Goal: Task Accomplishment & Management: Use online tool/utility

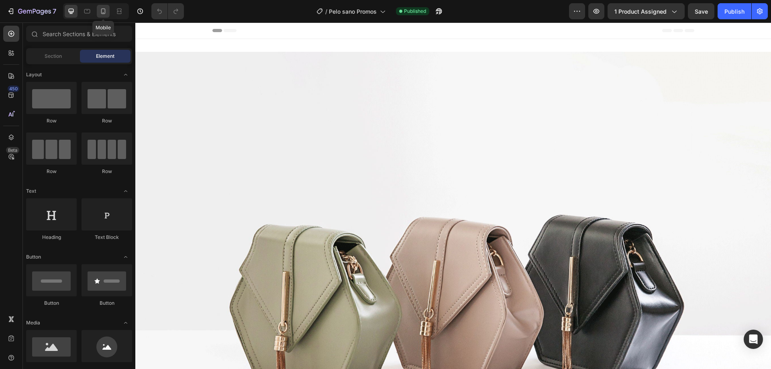
click at [102, 11] on icon at bounding box center [103, 11] width 8 height 8
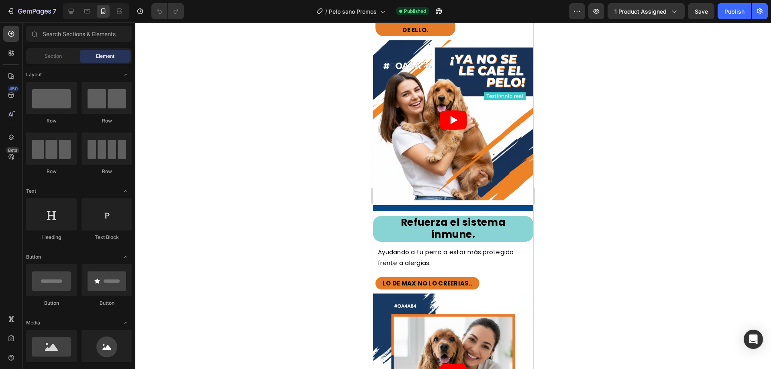
scroll to position [1165, 0]
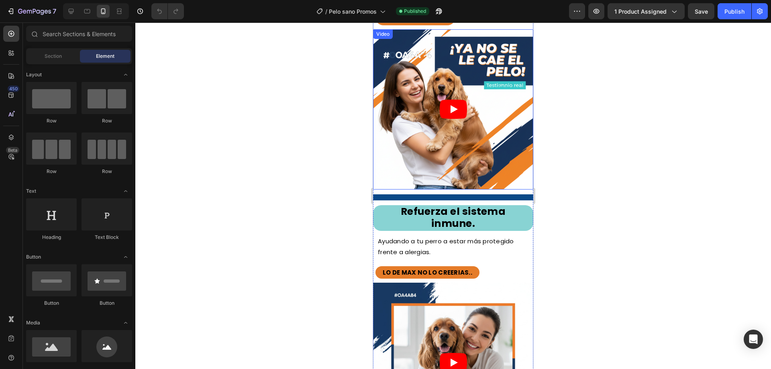
click at [427, 99] on article at bounding box center [453, 109] width 160 height 160
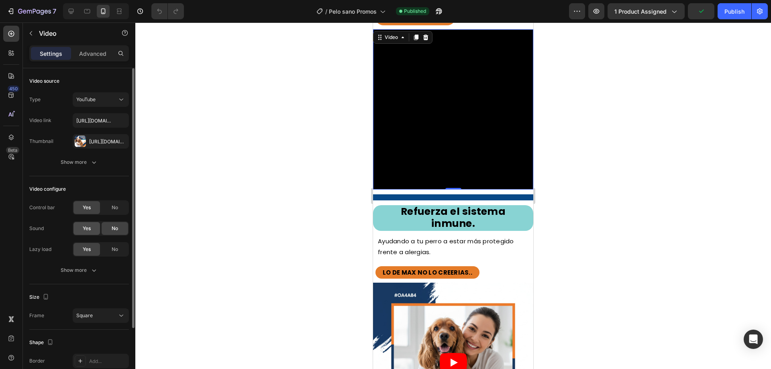
click at [83, 227] on span "Yes" at bounding box center [87, 228] width 8 height 7
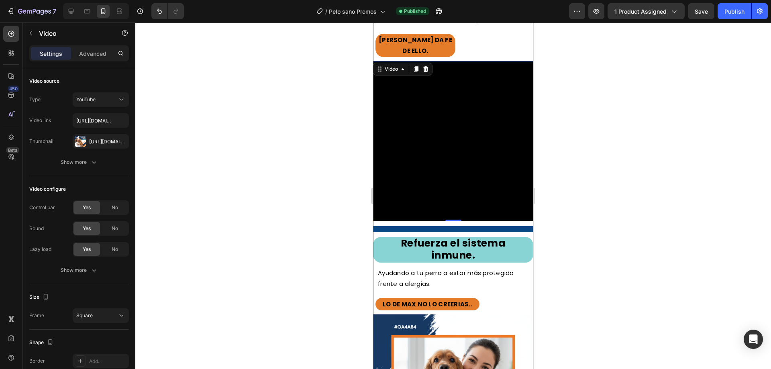
scroll to position [1085, 0]
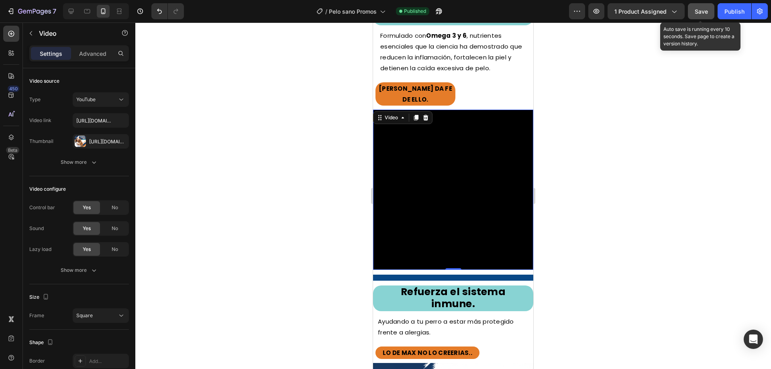
drag, startPoint x: 705, startPoint y: 14, endPoint x: 709, endPoint y: 14, distance: 4.4
click at [705, 13] on span "Save" at bounding box center [701, 11] width 13 height 7
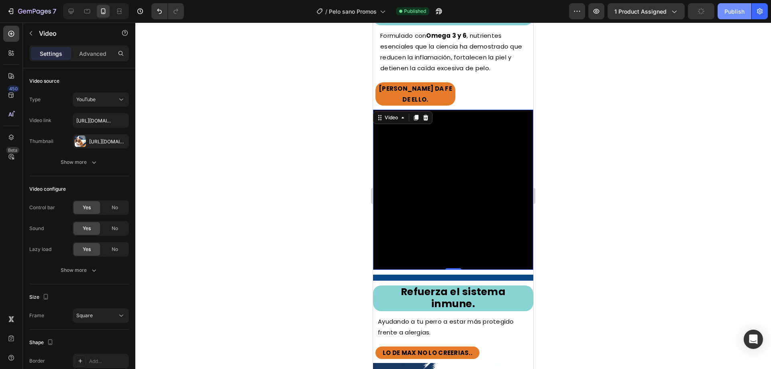
click at [729, 13] on div "Publish" at bounding box center [735, 11] width 20 height 8
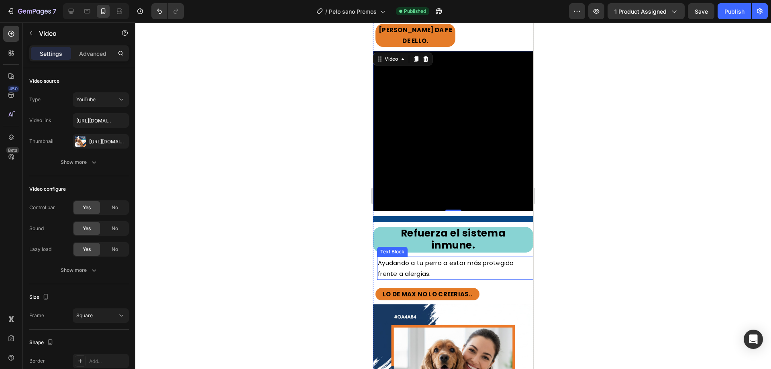
scroll to position [1205, 0]
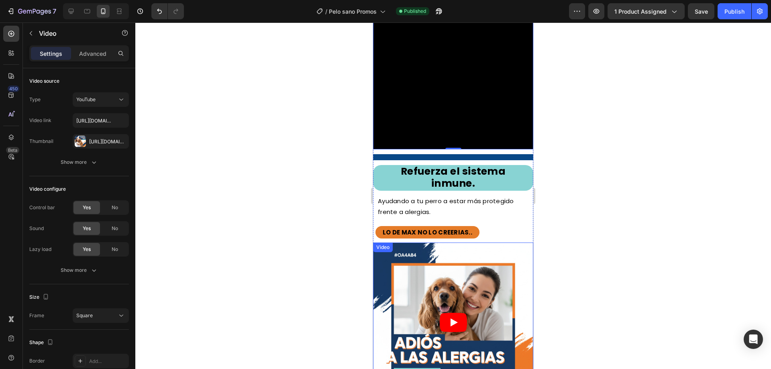
click at [416, 268] on article at bounding box center [453, 323] width 160 height 160
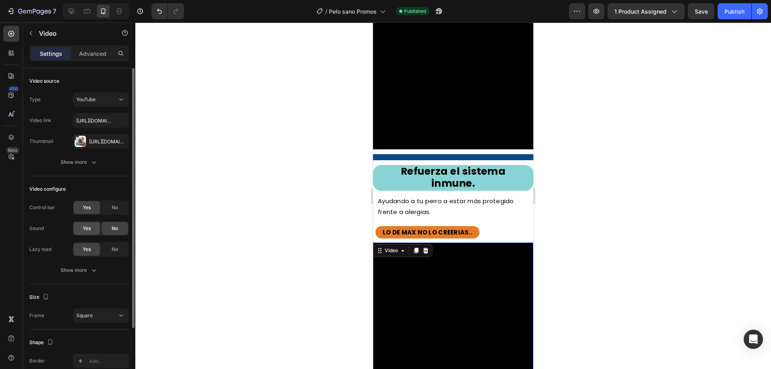
click at [91, 232] on span "Yes" at bounding box center [87, 228] width 8 height 7
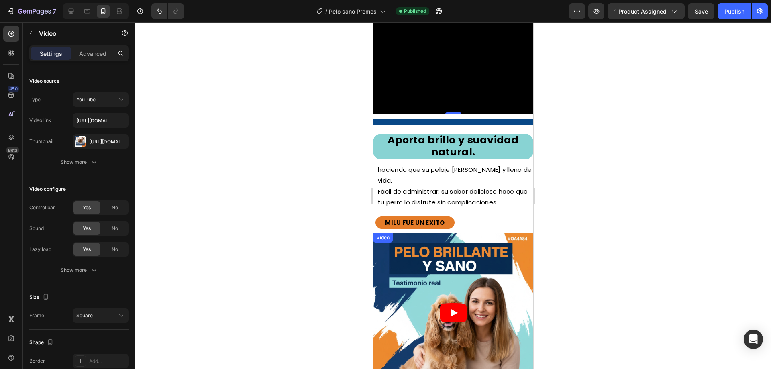
scroll to position [1527, 0]
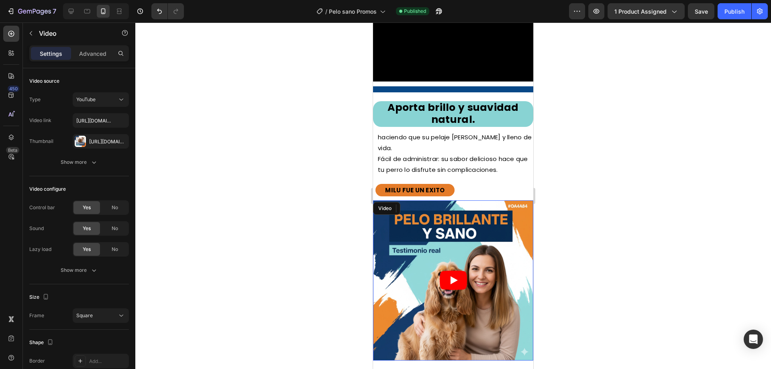
click at [396, 244] on article at bounding box center [453, 280] width 160 height 160
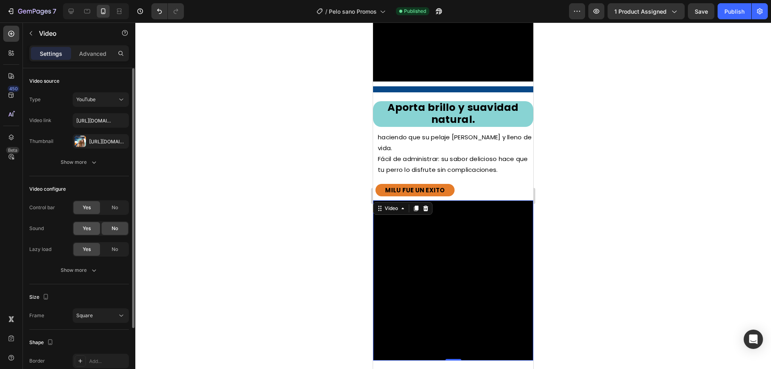
click at [89, 230] on span "Yes" at bounding box center [87, 228] width 8 height 7
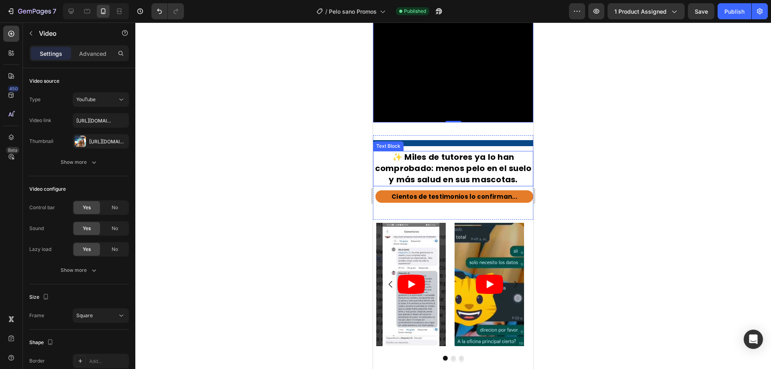
scroll to position [1808, 0]
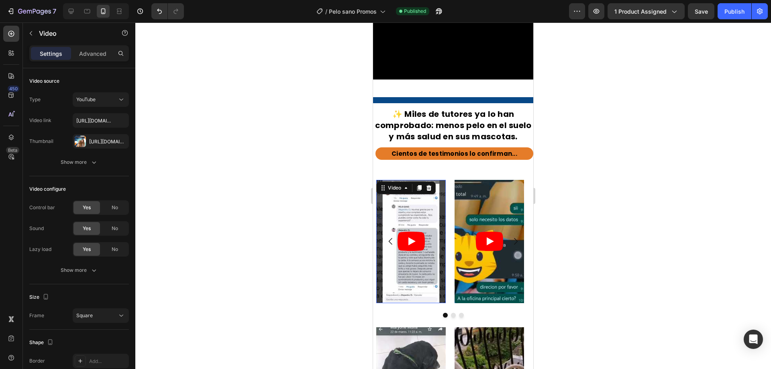
click at [406, 231] on article at bounding box center [411, 242] width 70 height 124
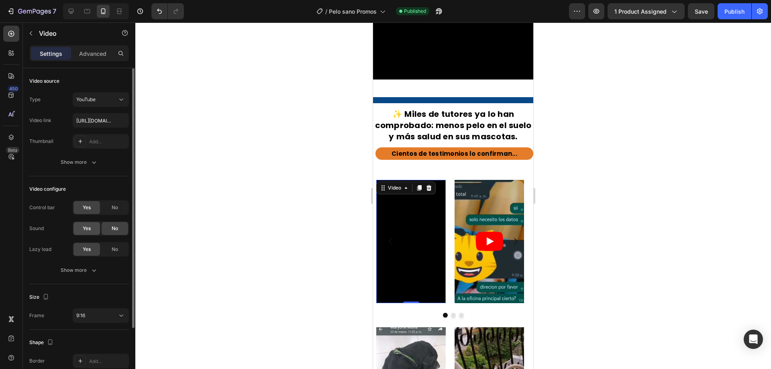
click at [80, 231] on div "Yes" at bounding box center [87, 228] width 27 height 13
click at [480, 224] on article at bounding box center [490, 242] width 70 height 124
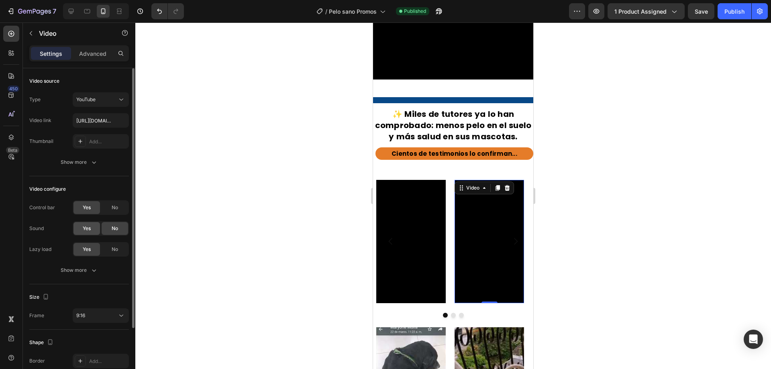
click at [83, 230] on span "Yes" at bounding box center [87, 228] width 8 height 7
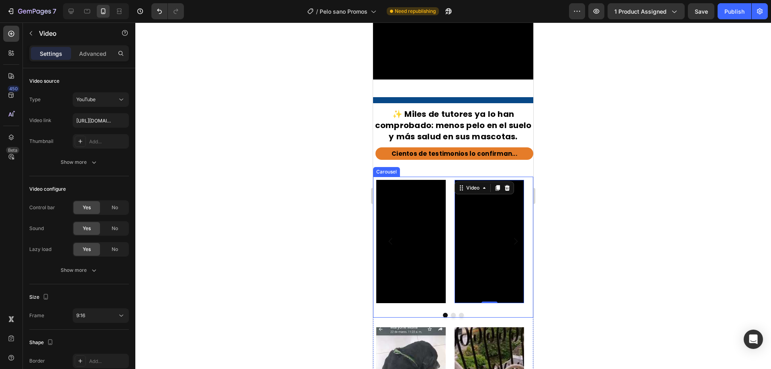
click at [451, 313] on button "Dot" at bounding box center [453, 315] width 5 height 5
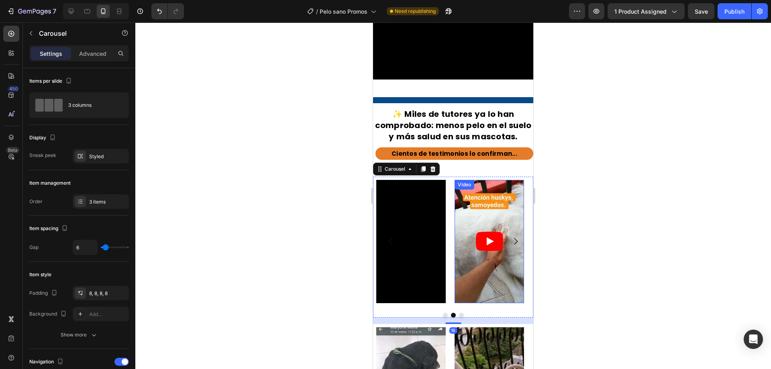
click at [480, 228] on article at bounding box center [490, 242] width 70 height 124
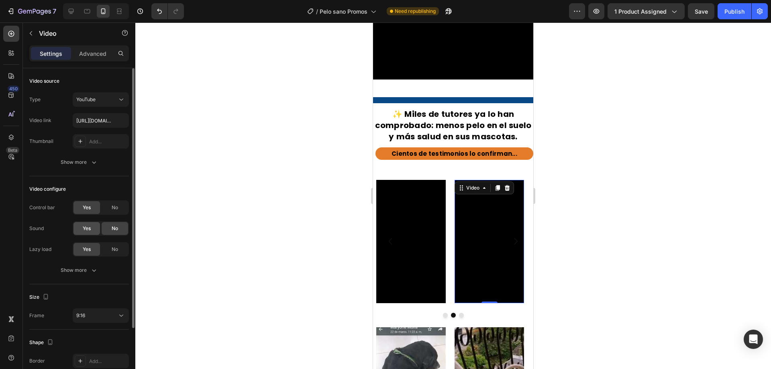
click at [83, 227] on span "Yes" at bounding box center [87, 228] width 8 height 7
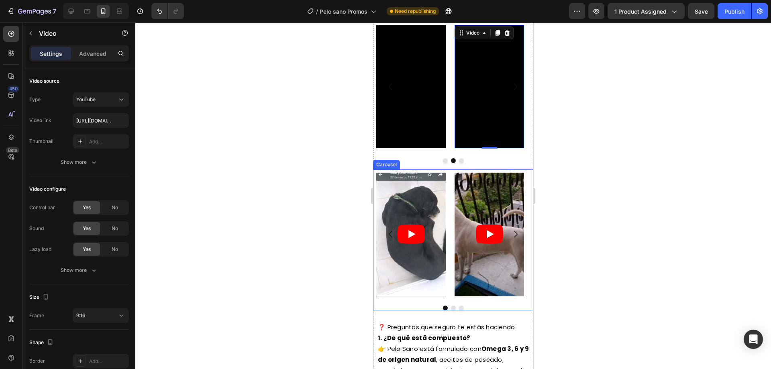
scroll to position [1928, 0]
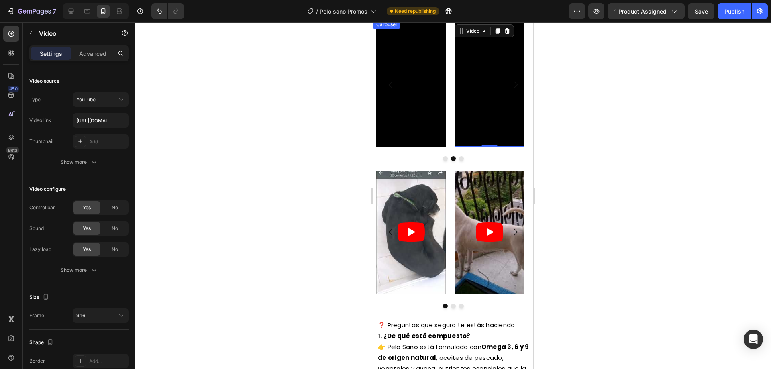
click at [443, 160] on button "Dot" at bounding box center [445, 158] width 5 height 5
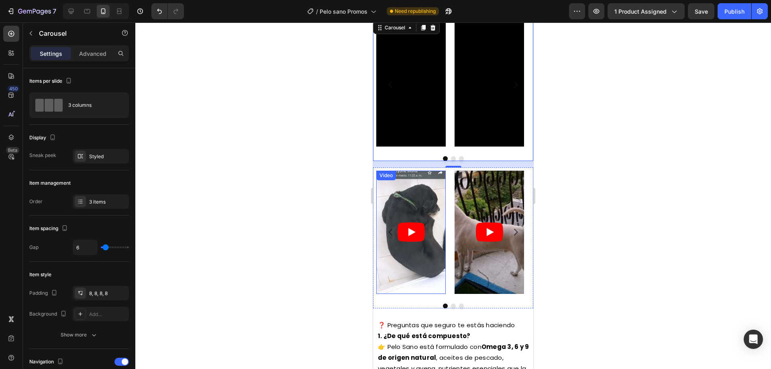
click at [387, 200] on article at bounding box center [411, 233] width 70 height 124
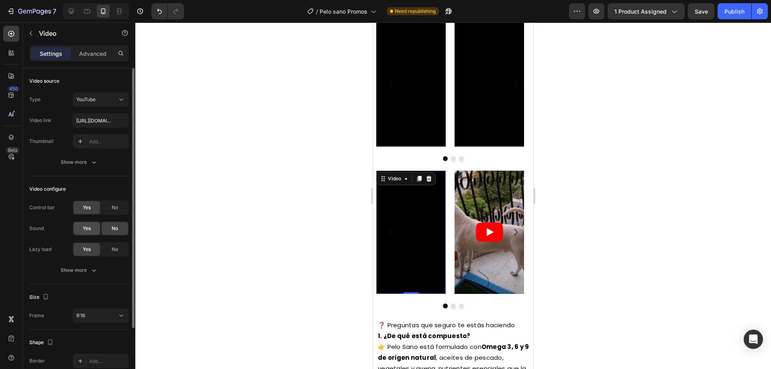
click at [85, 227] on span "Yes" at bounding box center [87, 228] width 8 height 7
click at [501, 209] on article at bounding box center [490, 233] width 70 height 124
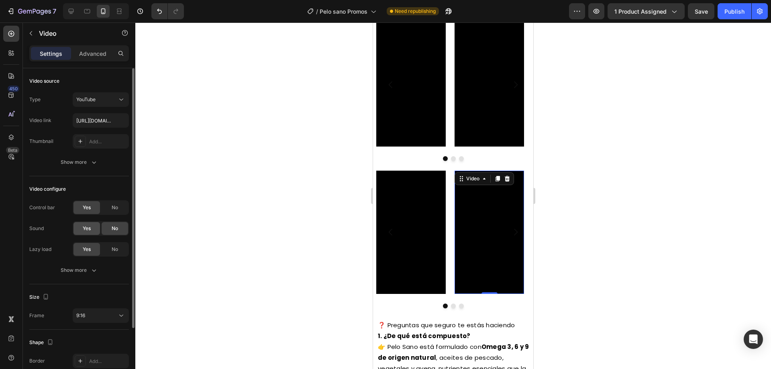
click at [86, 231] on span "Yes" at bounding box center [87, 228] width 8 height 7
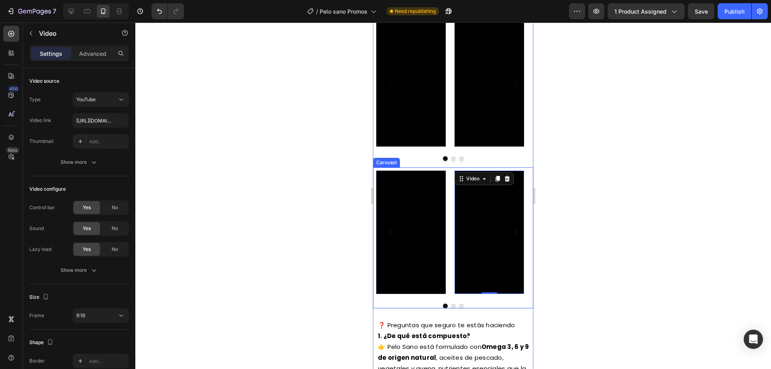
click at [451, 305] on button "Dot" at bounding box center [453, 306] width 5 height 5
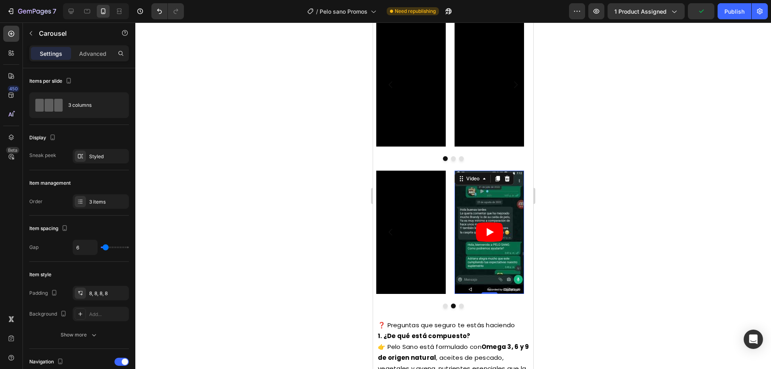
click at [499, 203] on article at bounding box center [490, 233] width 70 height 124
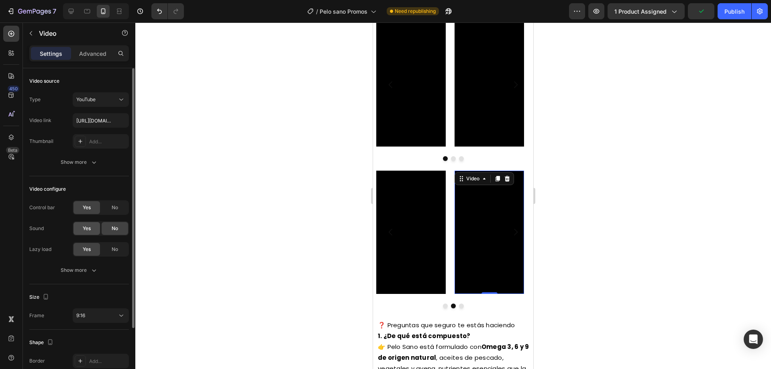
click at [85, 227] on span "Yes" at bounding box center [87, 228] width 8 height 7
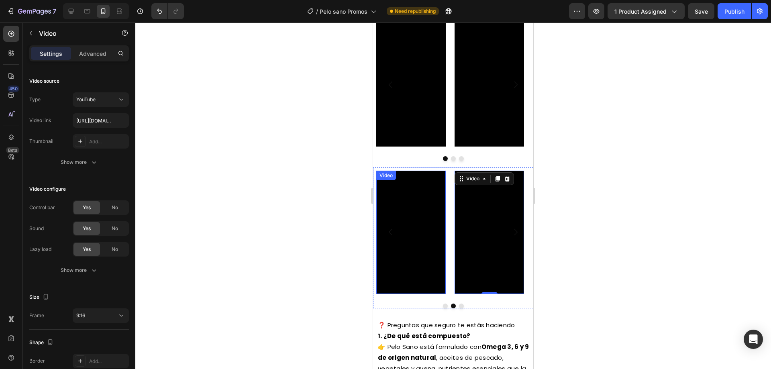
scroll to position [2089, 0]
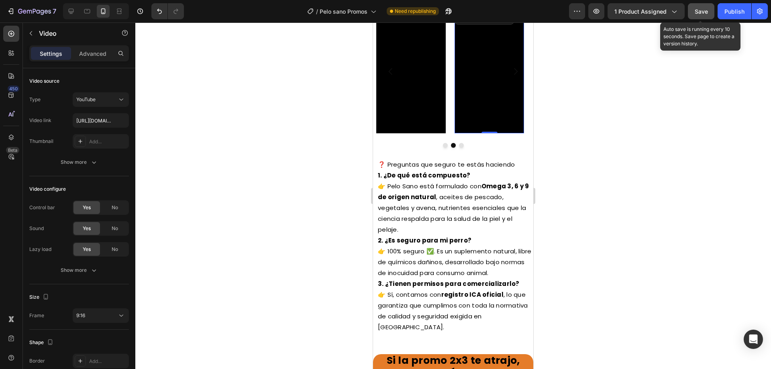
click at [701, 10] on span "Save" at bounding box center [701, 11] width 13 height 7
click at [700, 11] on span "Save" at bounding box center [701, 11] width 13 height 7
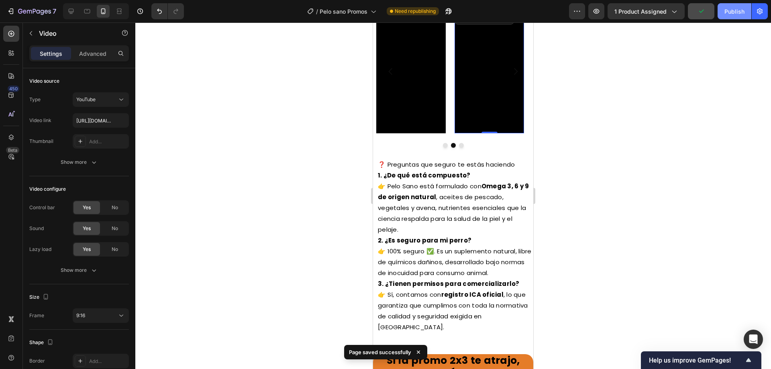
click at [730, 12] on div "Publish" at bounding box center [735, 11] width 20 height 8
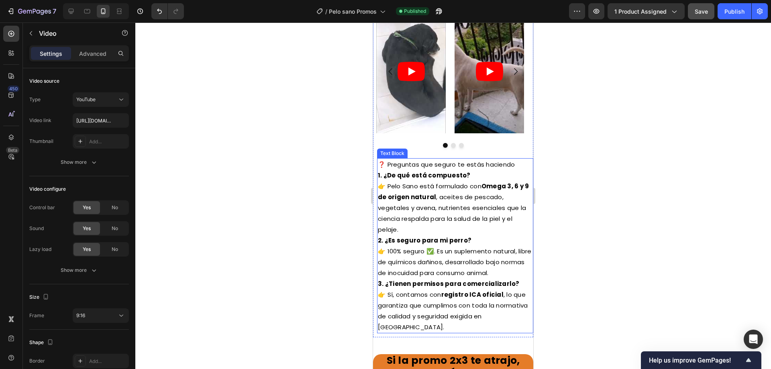
click at [403, 196] on strong "Omega 3, 6 y 9 de origen natural" at bounding box center [453, 191] width 151 height 19
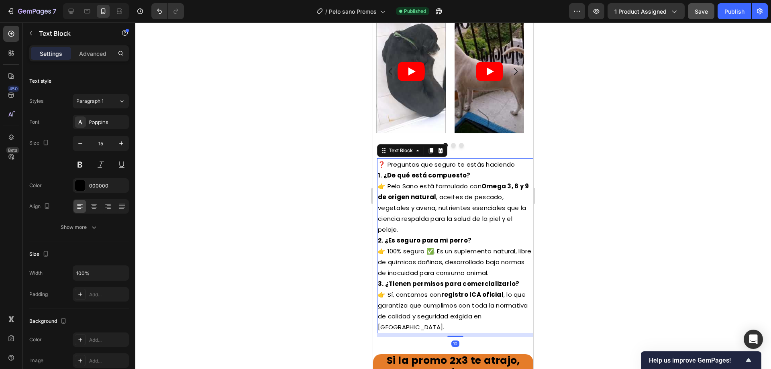
drag, startPoint x: 427, startPoint y: 151, endPoint x: 430, endPoint y: 160, distance: 9.3
click at [428, 151] on icon at bounding box center [431, 150] width 6 height 6
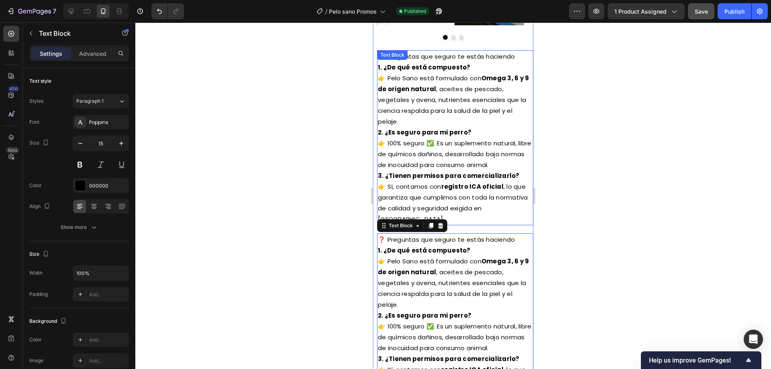
scroll to position [2179, 0]
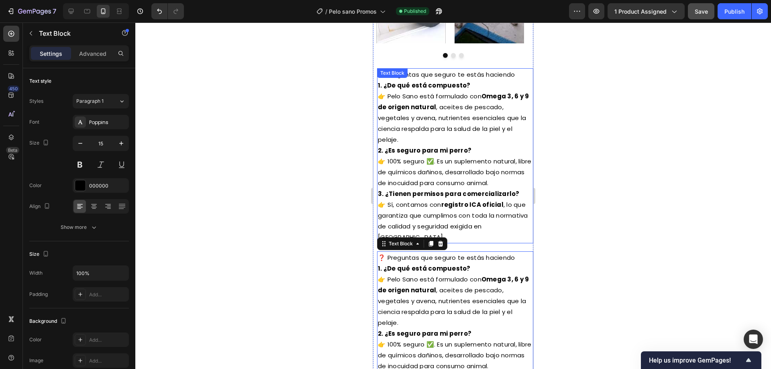
click at [427, 135] on p "1. ¿De qué está compuesto? 👉 Pelo Sano está formulado con Omega 3, 6 y 9 de ori…" at bounding box center [455, 112] width 155 height 65
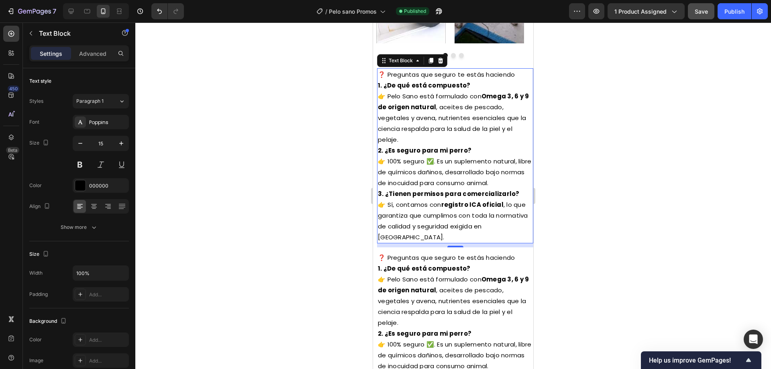
click at [415, 237] on p "3. ¿Tienen permisos para comercializarlo? 👉 Sí, contamos con registro ICA ofici…" at bounding box center [455, 215] width 155 height 54
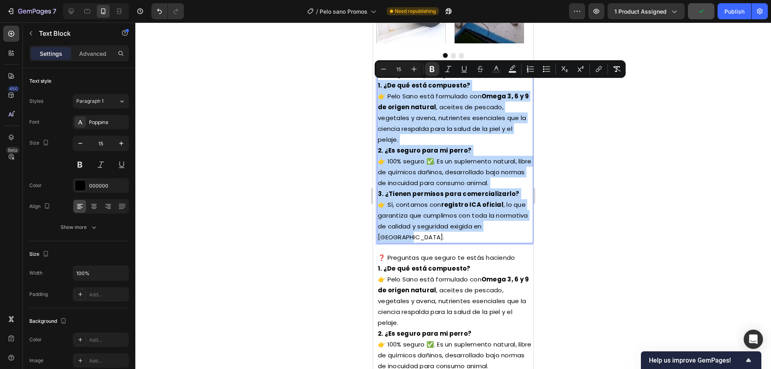
drag, startPoint x: 414, startPoint y: 237, endPoint x: 378, endPoint y: 86, distance: 154.6
click at [378, 86] on div "❓ Preguntas que seguro te estás haciendo 1. ¿De qué está compuesto? 👉 Pelo Sano…" at bounding box center [455, 155] width 156 height 175
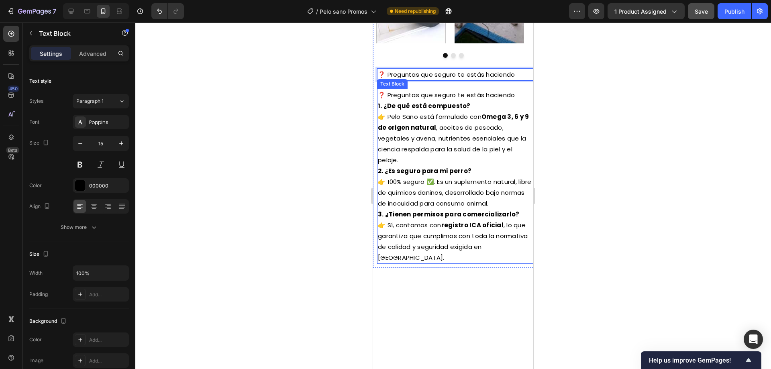
click at [391, 92] on p "❓ Preguntas que seguro te estás haciendo" at bounding box center [455, 95] width 155 height 11
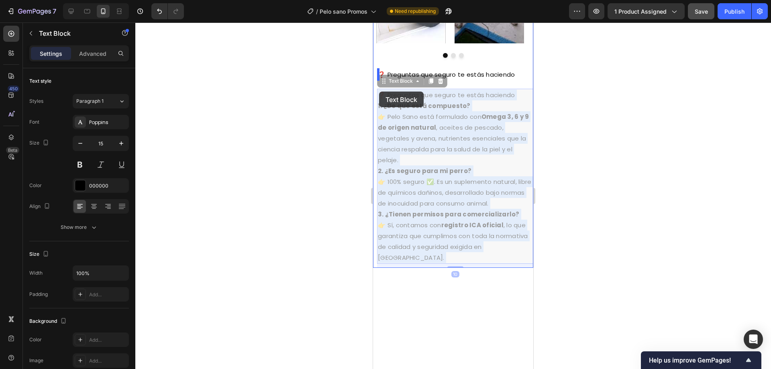
drag, startPoint x: 517, startPoint y: 93, endPoint x: 379, endPoint y: 92, distance: 138.2
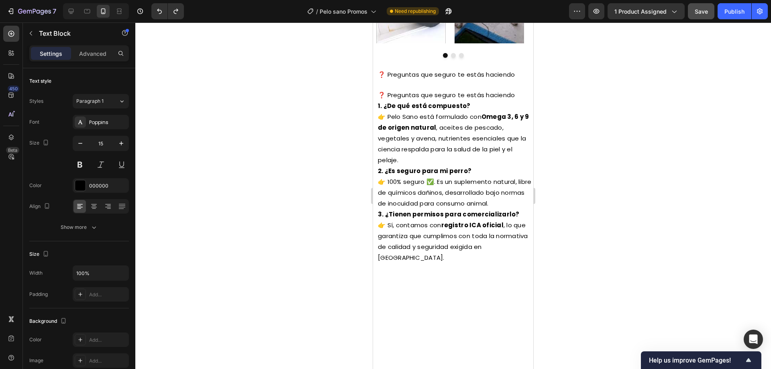
click at [411, 94] on p "❓ Preguntas que seguro te estás haciendo" at bounding box center [455, 95] width 155 height 11
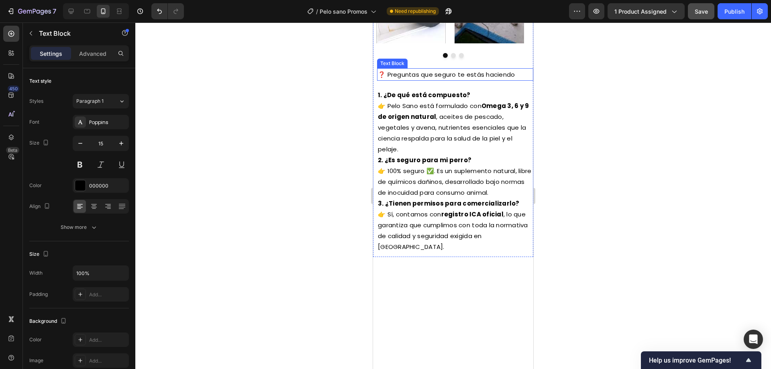
click at [428, 74] on p "❓ Preguntas que seguro te estás haciendo" at bounding box center [455, 74] width 155 height 11
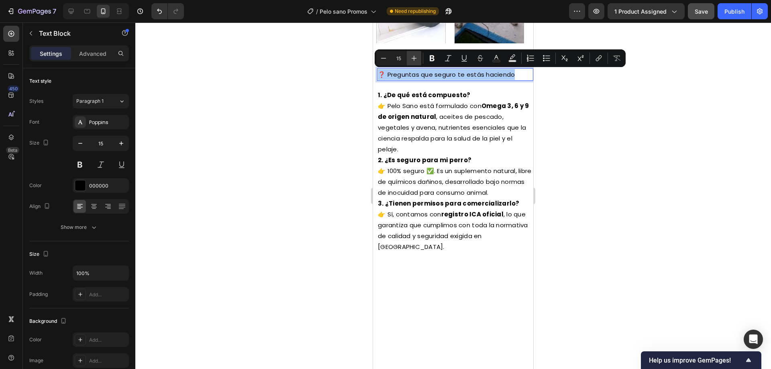
click at [414, 61] on icon "Editor contextual toolbar" at bounding box center [414, 58] width 5 height 5
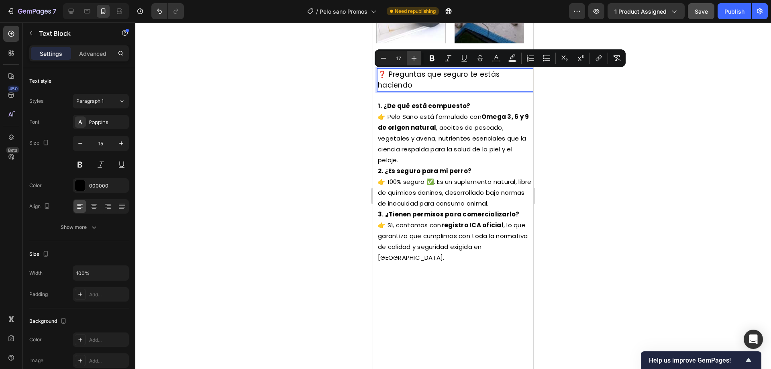
click at [414, 61] on icon "Editor contextual toolbar" at bounding box center [414, 58] width 5 height 5
type input "20"
click at [432, 57] on icon "Editor contextual toolbar" at bounding box center [432, 58] width 8 height 8
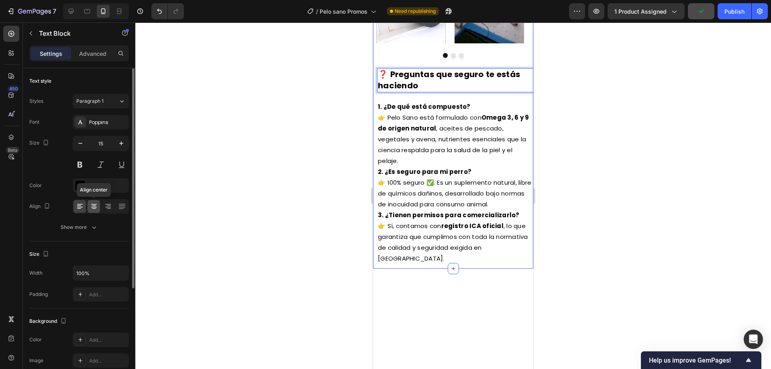
click at [96, 206] on icon at bounding box center [94, 206] width 8 height 8
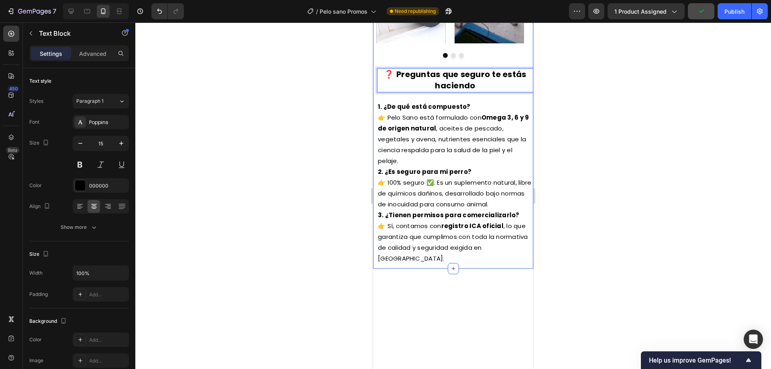
click at [297, 108] on div at bounding box center [453, 195] width 636 height 347
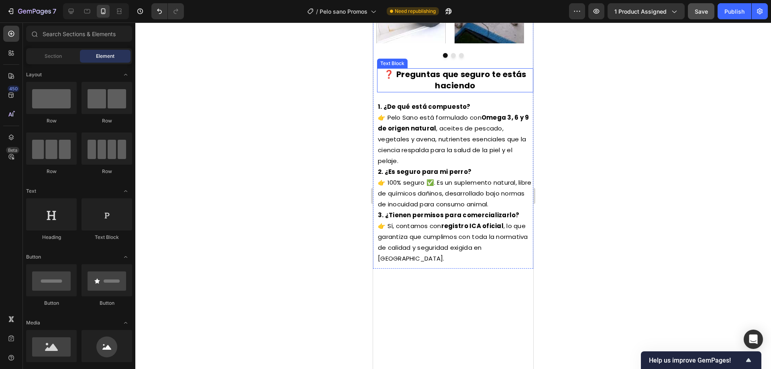
click at [458, 77] on strong "❓ Preguntas que seguro te estás haciendo" at bounding box center [455, 80] width 142 height 22
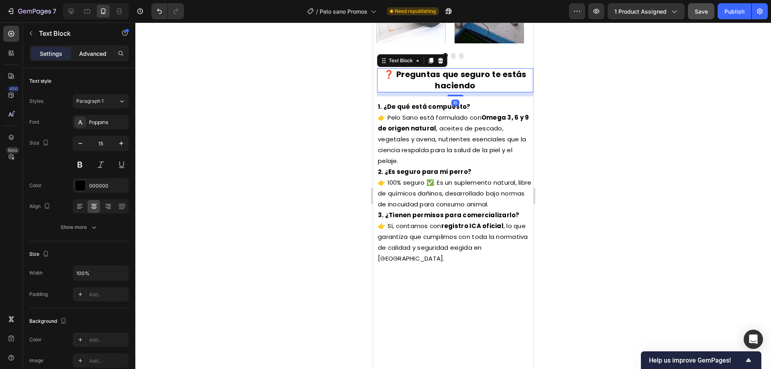
click at [101, 57] on p "Advanced" at bounding box center [92, 53] width 27 height 8
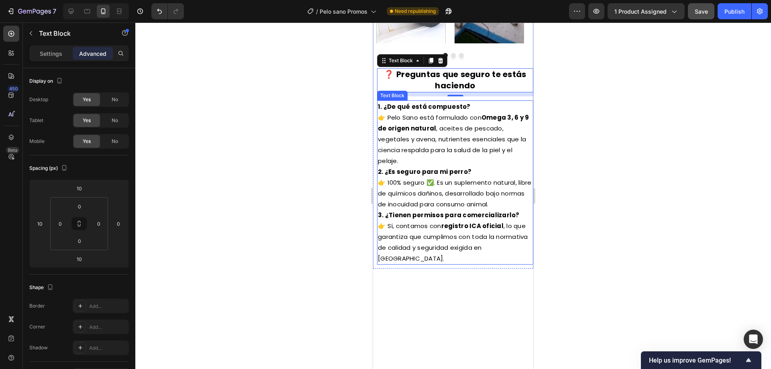
click at [574, 117] on div at bounding box center [453, 195] width 636 height 347
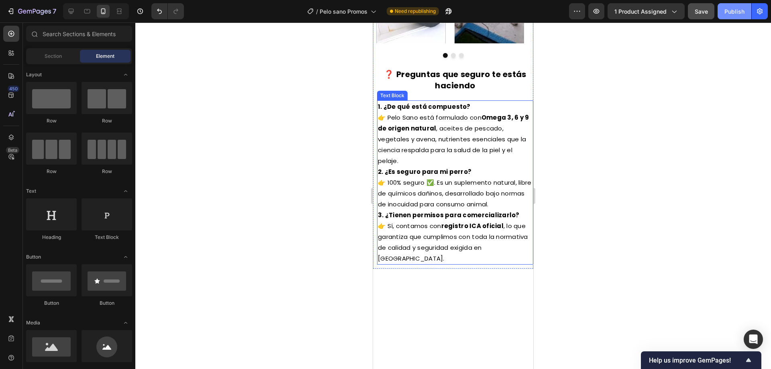
click at [736, 12] on div "Publish" at bounding box center [735, 11] width 20 height 8
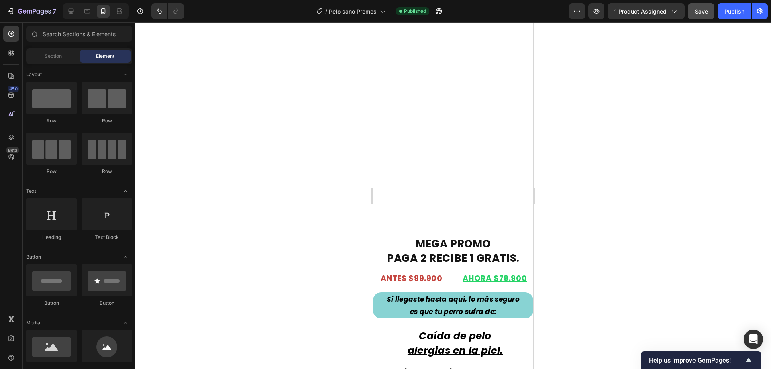
scroll to position [0, 0]
